Goal: Communication & Community: Answer question/provide support

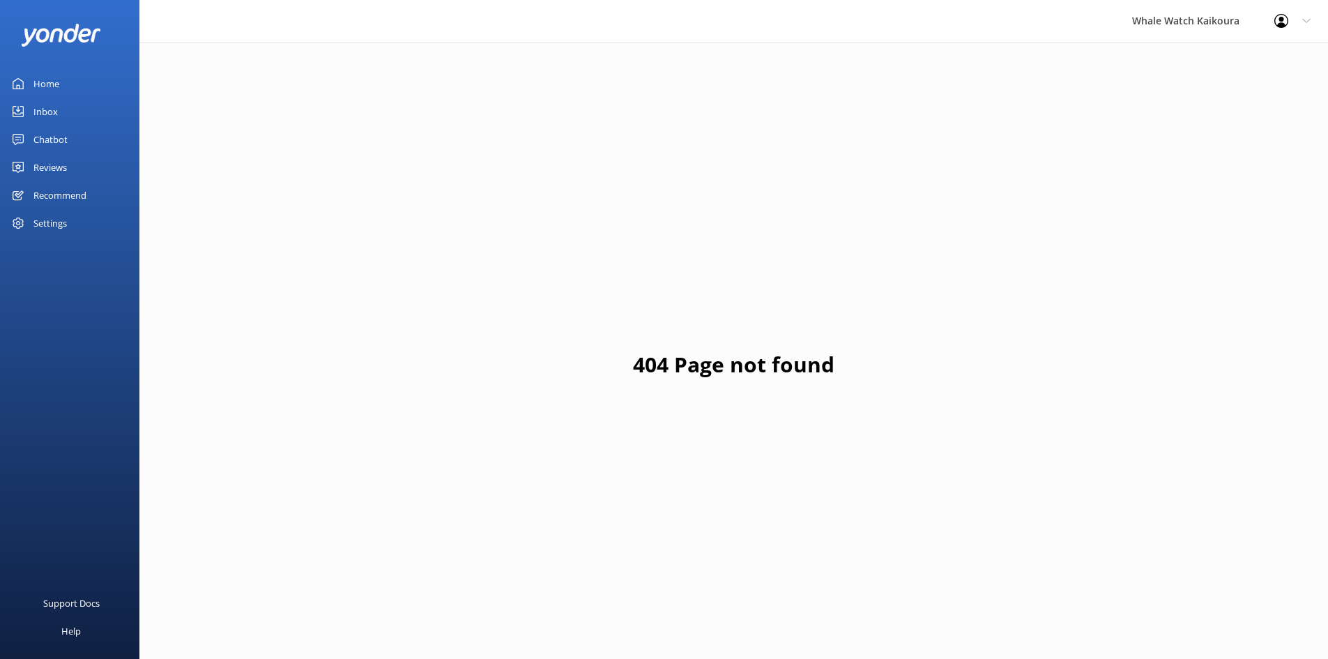
click at [78, 110] on link "Inbox" at bounding box center [69, 112] width 139 height 28
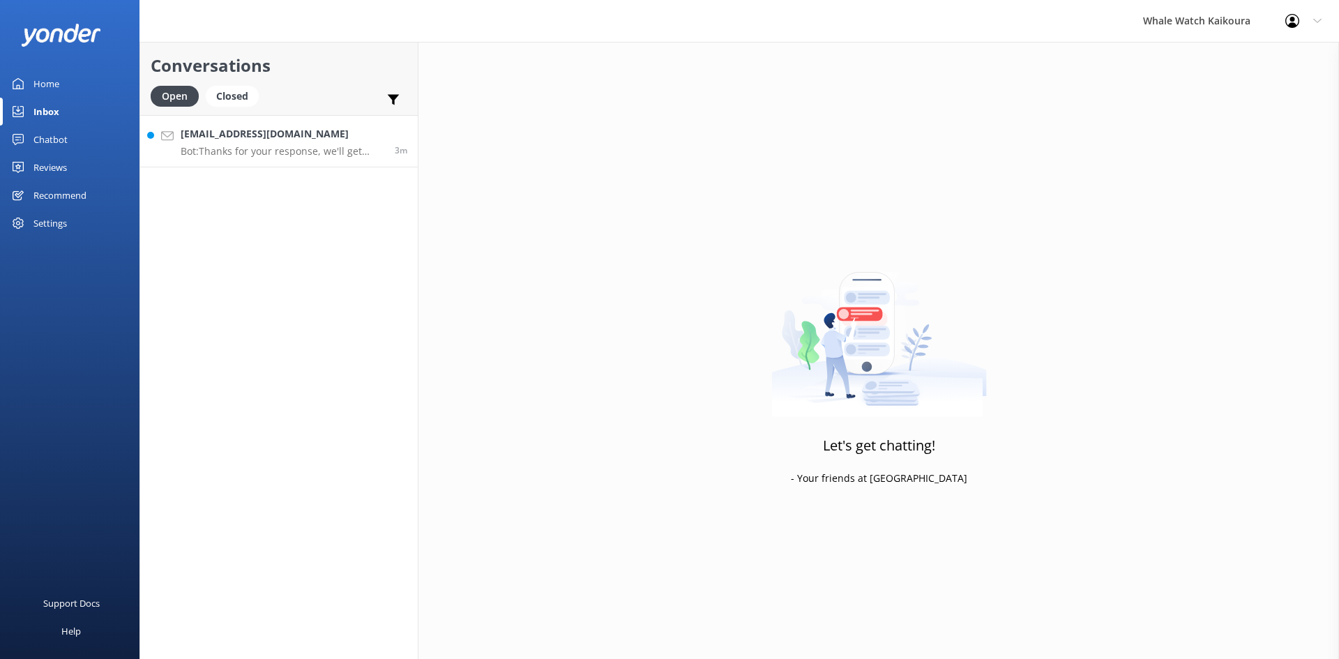
click at [246, 145] on p "Bot: Thanks for your response, we'll get back to you as soon as we can during o…" at bounding box center [283, 151] width 204 height 13
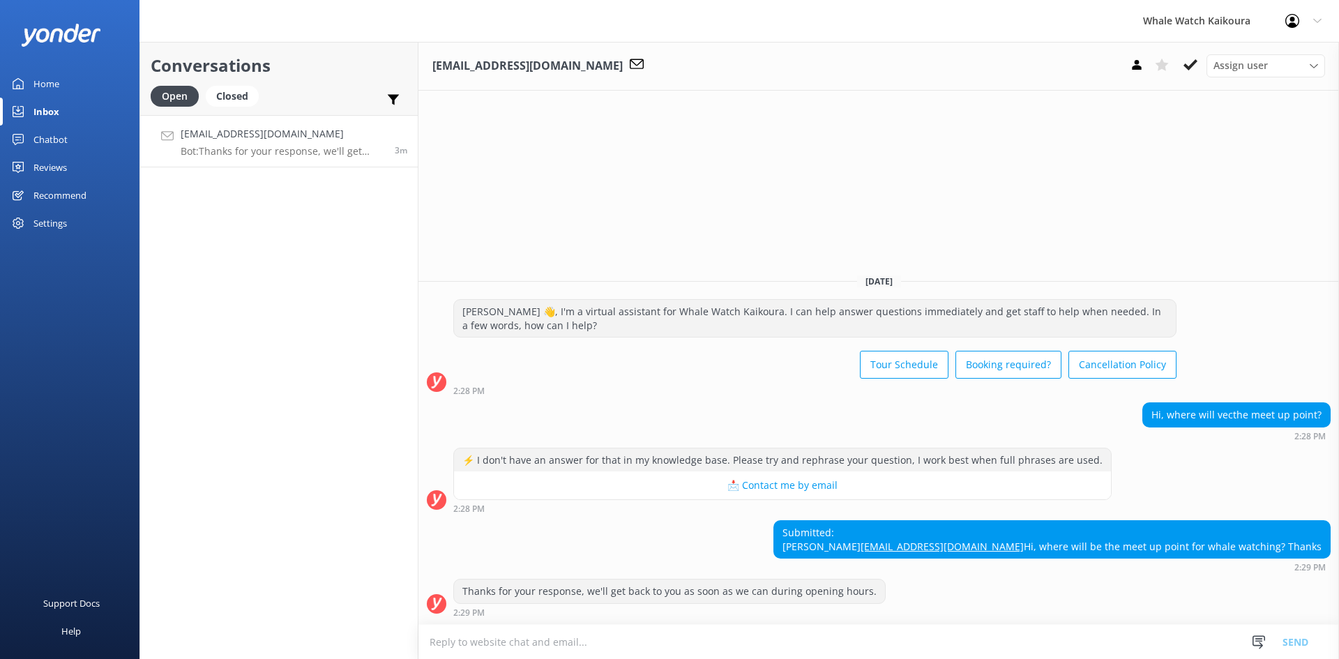
click at [939, 626] on textarea at bounding box center [878, 642] width 920 height 34
click at [656, 657] on textarea at bounding box center [878, 642] width 920 height 34
paste textarea "[STREET_ADDRESS]"
type textarea "[STREET_ADDRESS]"
click at [1305, 641] on button "Send" at bounding box center [1295, 641] width 52 height 35
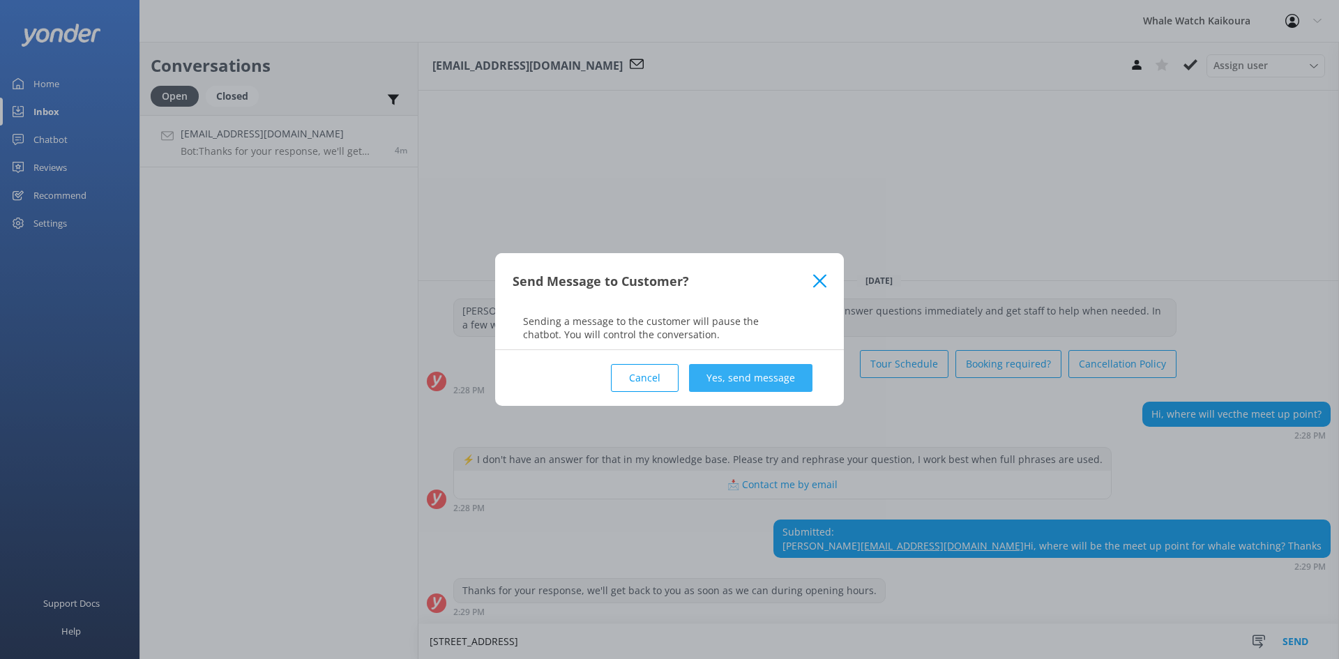
click at [743, 386] on button "Yes, send message" at bounding box center [750, 378] width 123 height 28
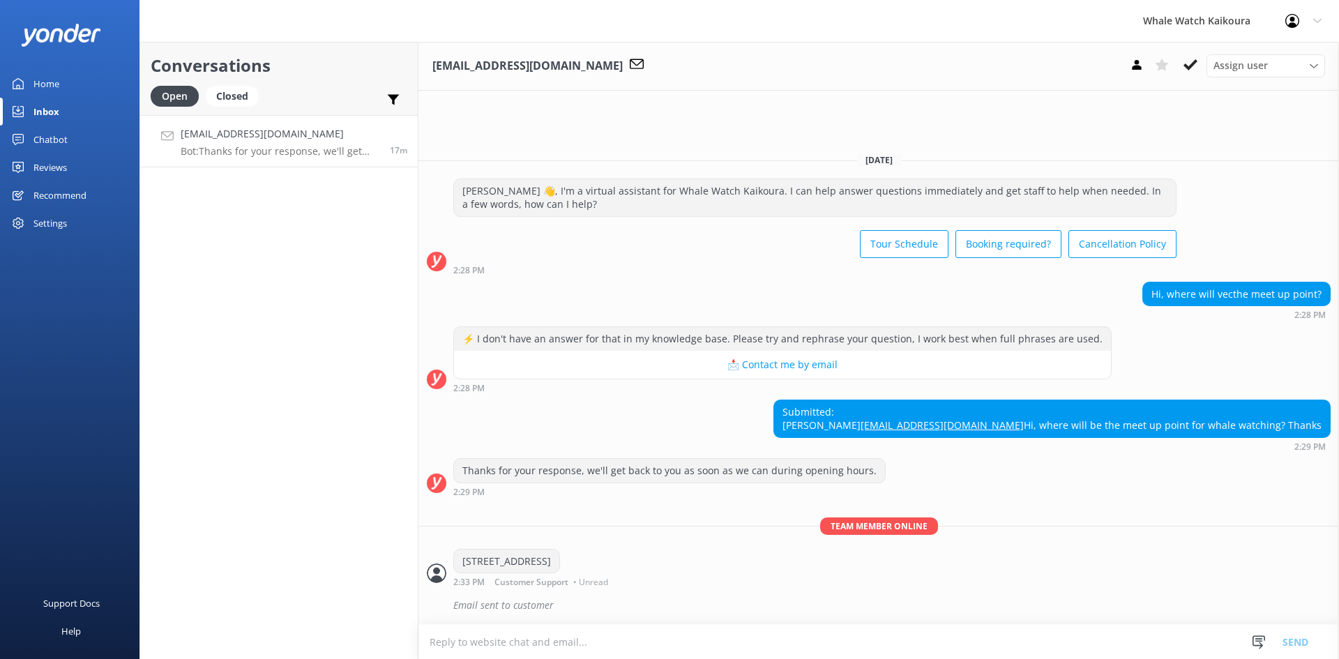
click at [639, 351] on button "📩 Contact me by email" at bounding box center [782, 365] width 657 height 28
click at [670, 400] on div "Submitted: [PERSON_NAME] [EMAIL_ADDRESS][DOMAIN_NAME] Hi, where will be the mee…" at bounding box center [878, 426] width 920 height 52
